Goal: Transaction & Acquisition: Purchase product/service

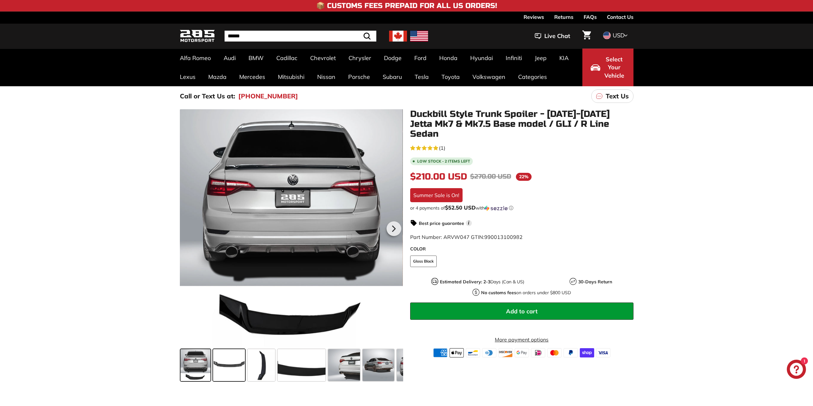
click at [228, 375] on span at bounding box center [229, 365] width 32 height 32
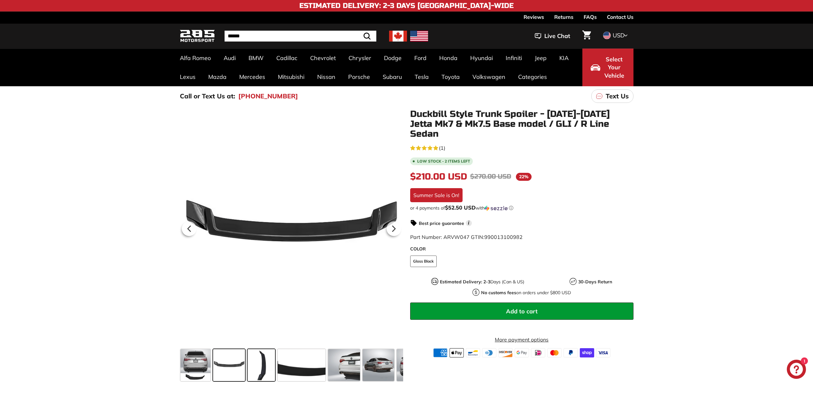
click at [272, 369] on span at bounding box center [261, 365] width 27 height 32
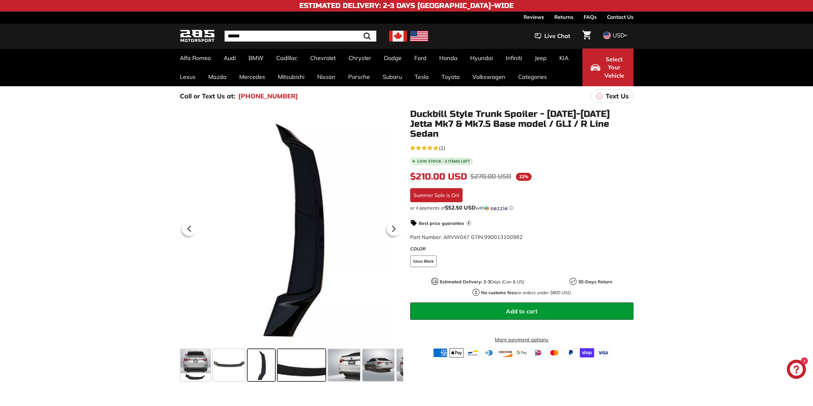
click at [291, 366] on span at bounding box center [302, 365] width 48 height 32
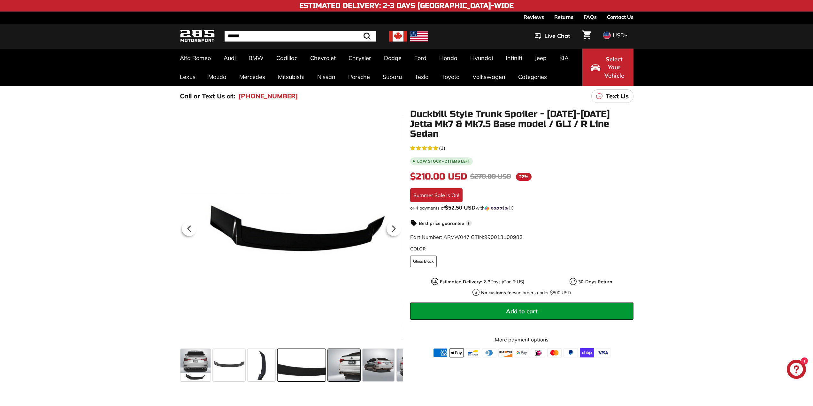
click at [346, 363] on span at bounding box center [344, 365] width 32 height 32
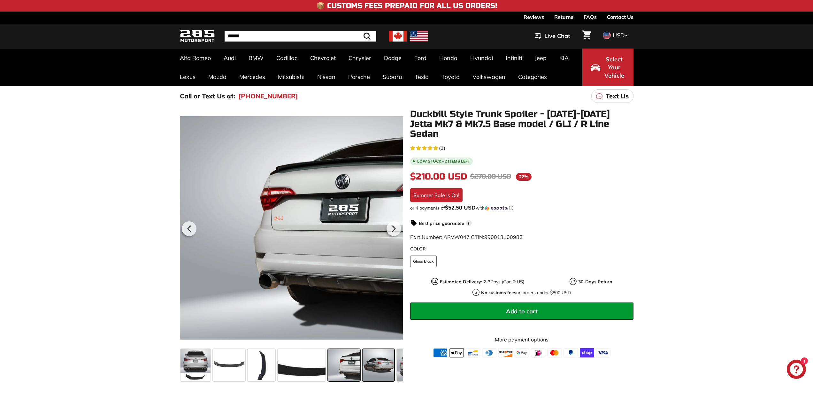
click at [384, 366] on span at bounding box center [379, 365] width 32 height 32
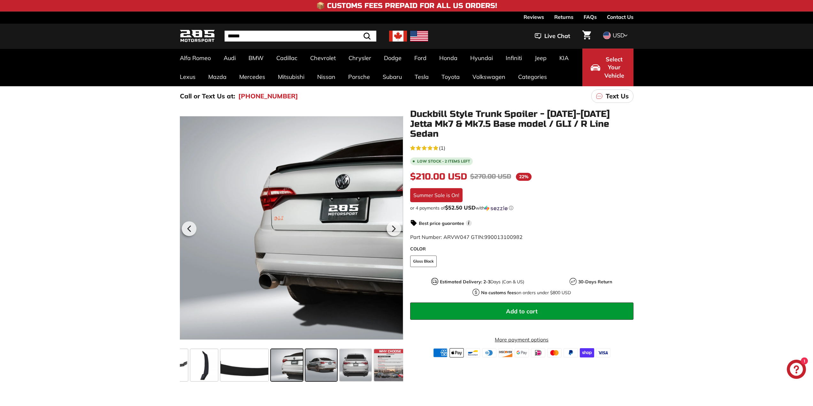
scroll to position [0, 62]
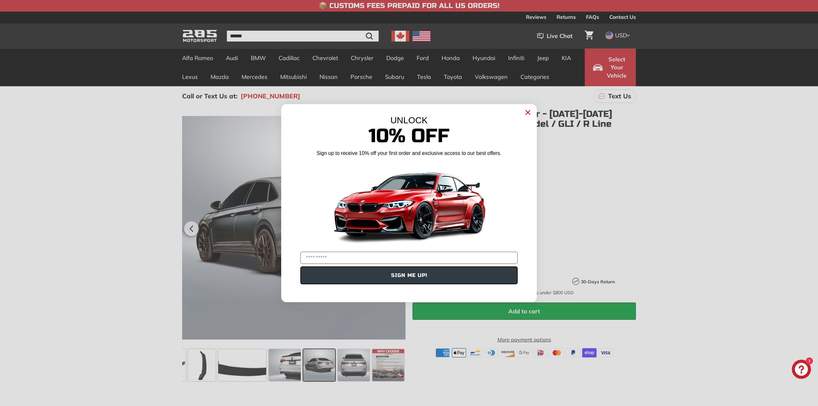
click at [528, 112] on icon "Close dialog" at bounding box center [528, 112] width 4 height 4
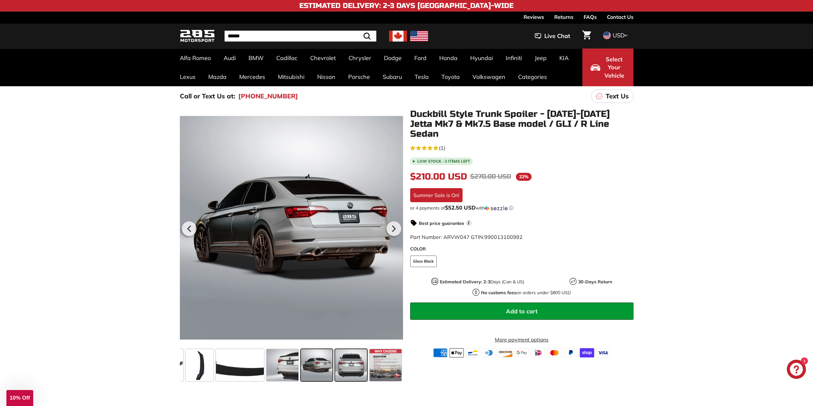
click at [351, 376] on span at bounding box center [351, 365] width 32 height 32
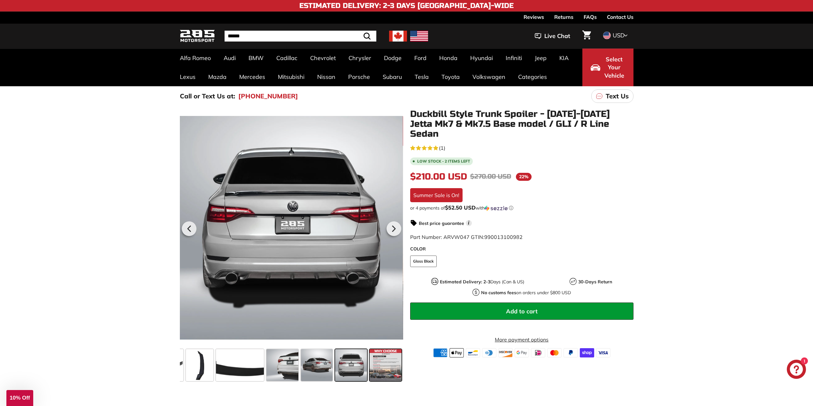
click at [377, 370] on span at bounding box center [386, 365] width 32 height 32
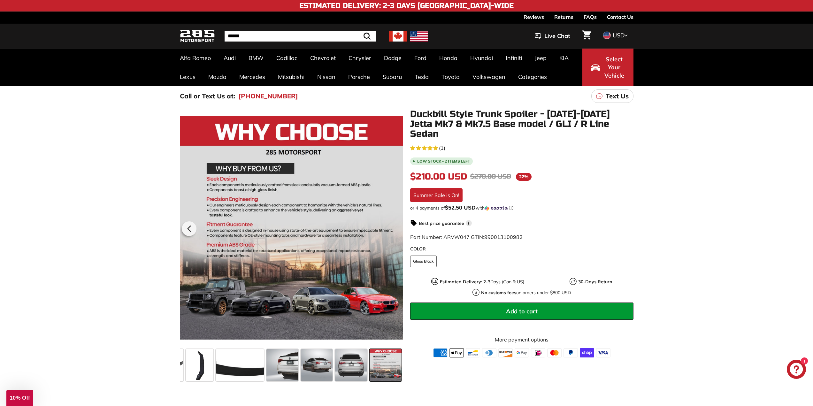
click at [138, 292] on div ".cls-1{fill:none;stroke:#000;stroke-miterlimit:10;stroke-width:2px} .cls-1{fill…" at bounding box center [406, 245] width 813 height 278
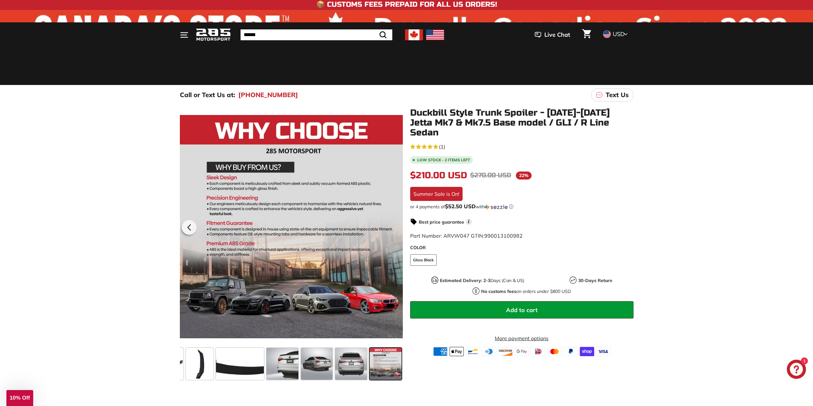
scroll to position [0, 0]
